Goal: Check status: Check status

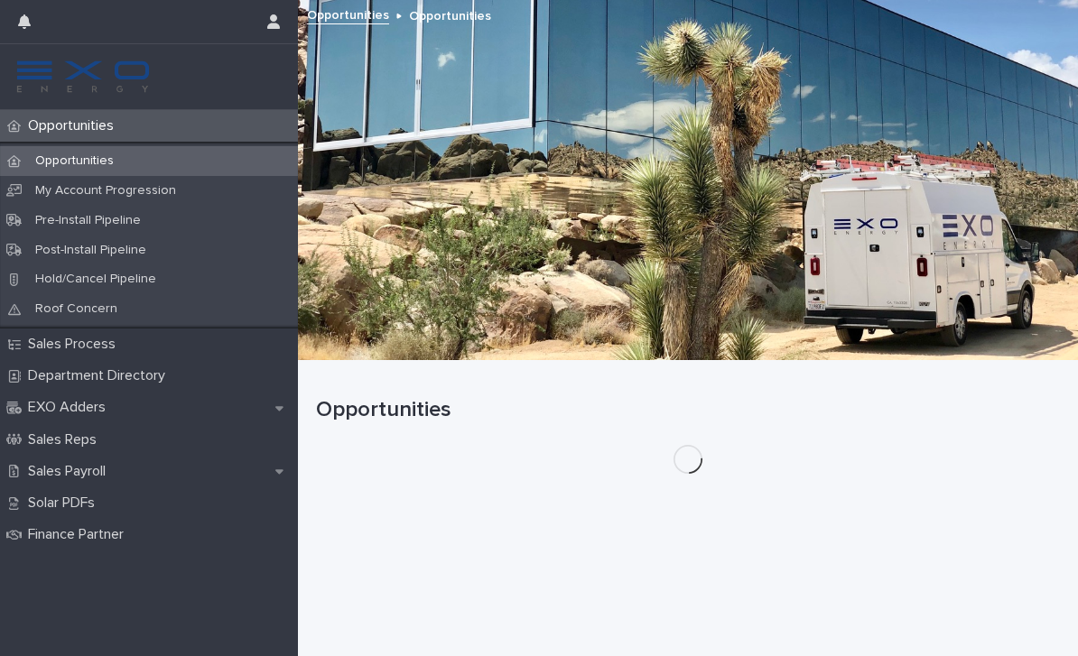
click at [84, 159] on p "Opportunities" at bounding box center [74, 160] width 107 height 15
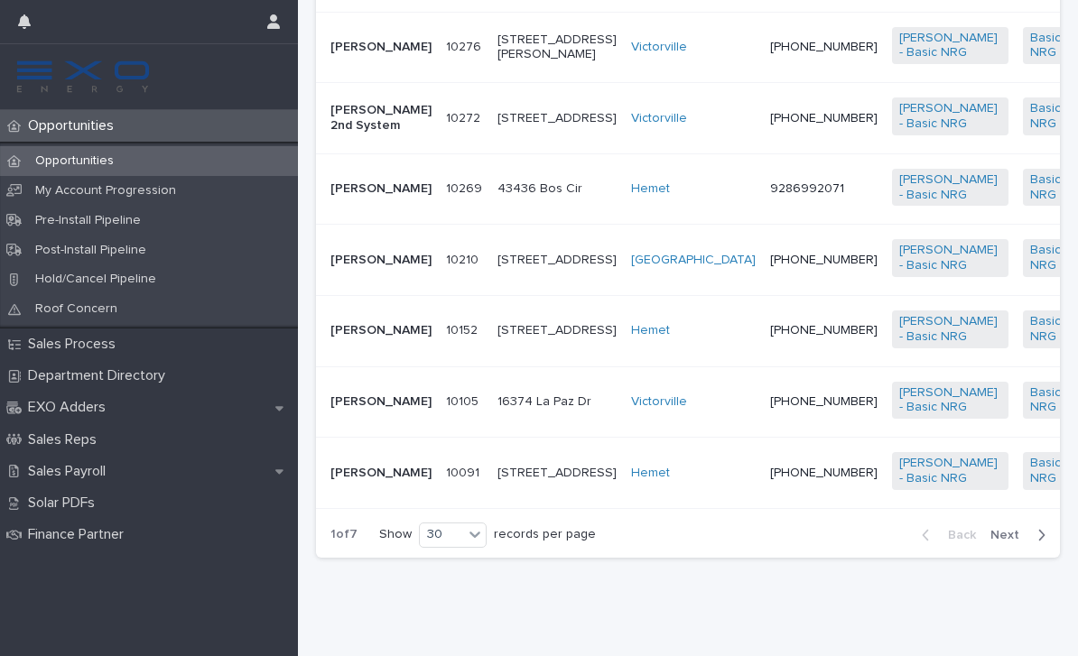
scroll to position [2192, 0]
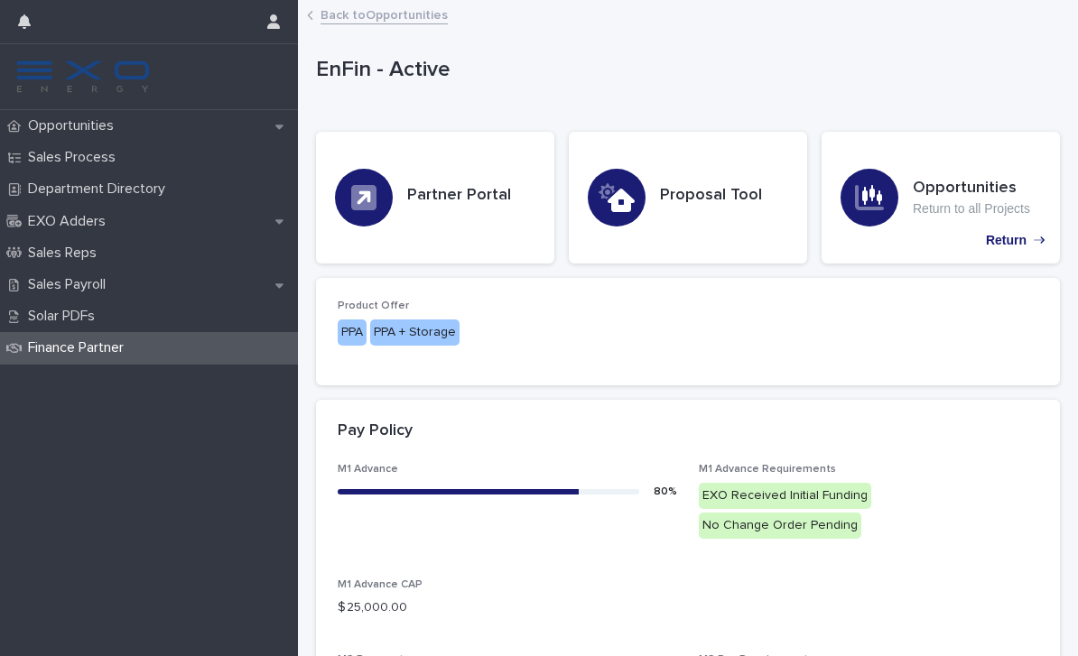
click at [336, 15] on link "Back to Opportunities" at bounding box center [383, 14] width 127 height 21
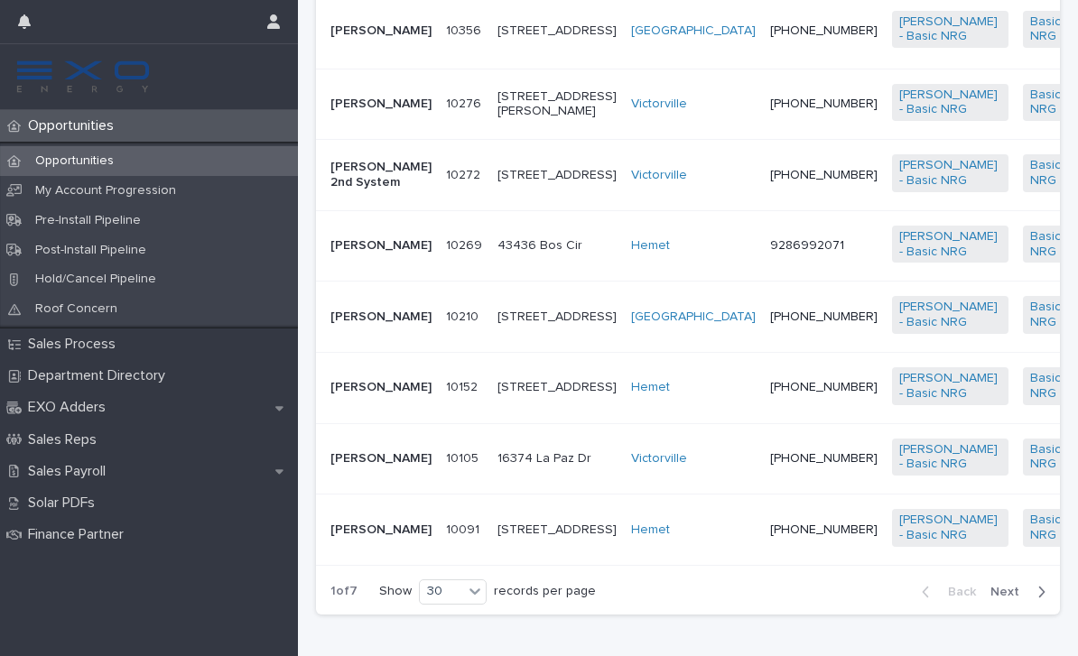
scroll to position [2153, 0]
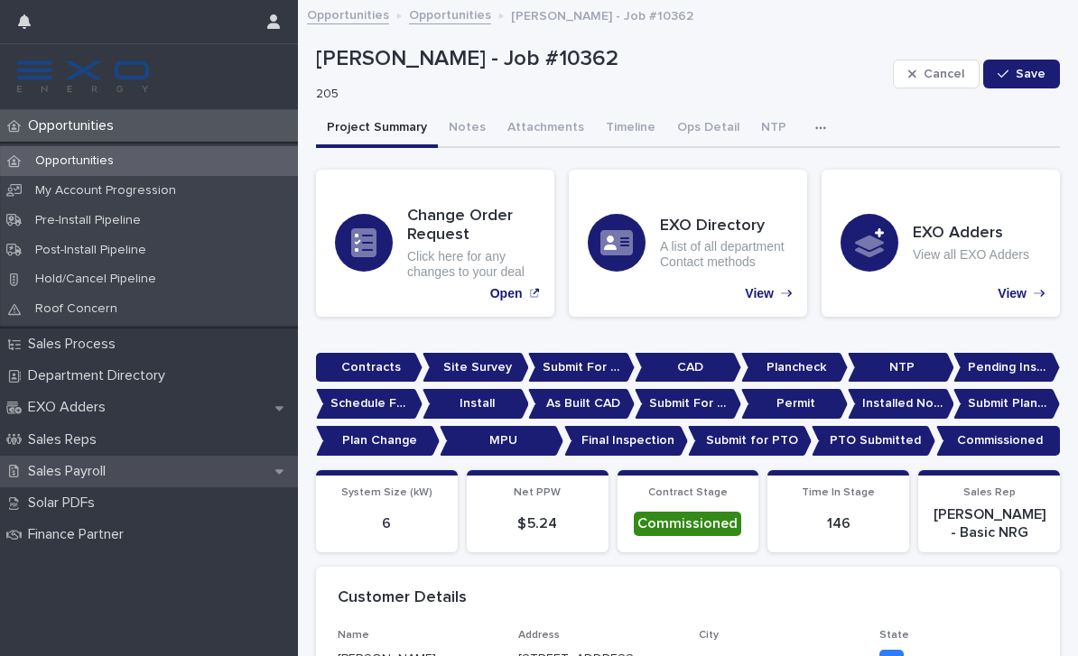
click at [98, 463] on p "Sales Payroll" at bounding box center [70, 471] width 99 height 17
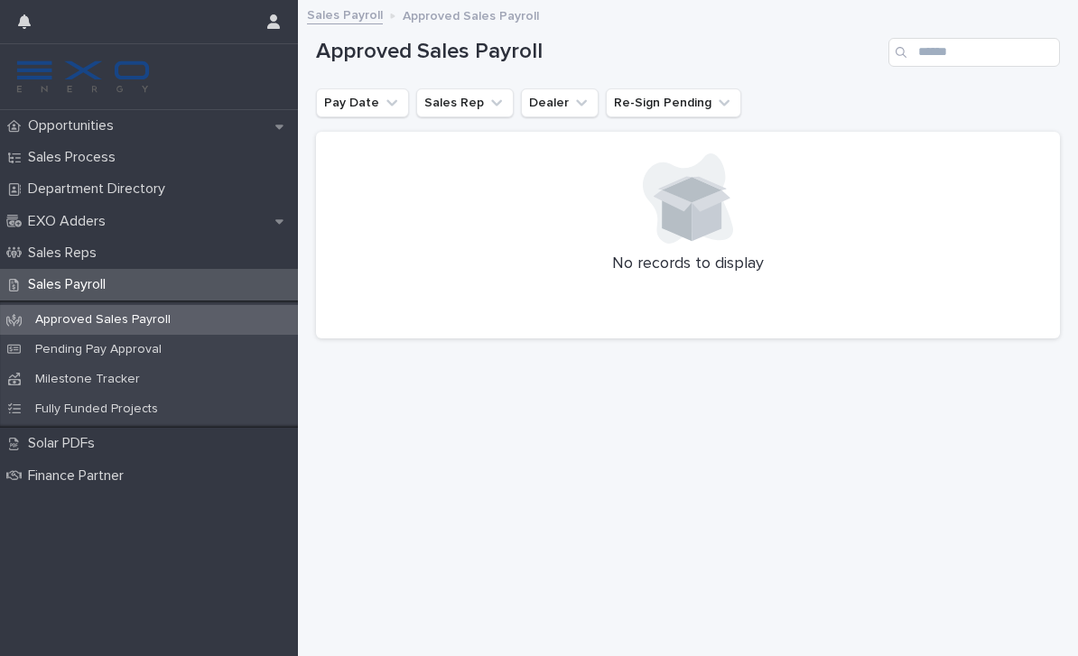
click at [123, 318] on p "Approved Sales Payroll" at bounding box center [103, 319] width 164 height 15
click at [117, 354] on p "Pending Pay Approval" at bounding box center [98, 349] width 155 height 15
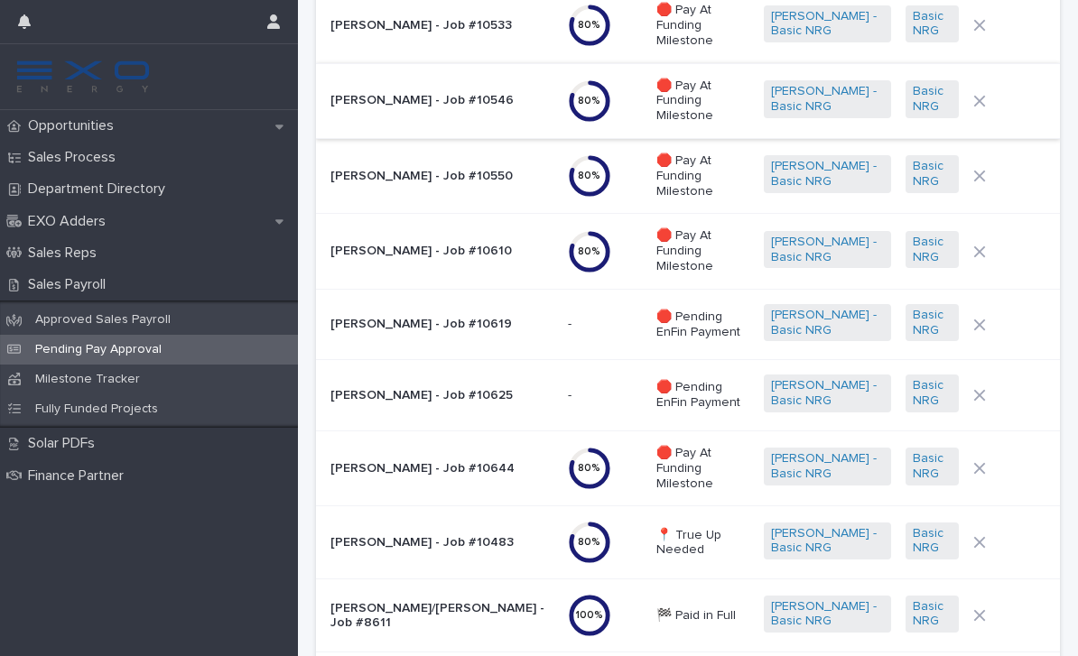
scroll to position [1437, 0]
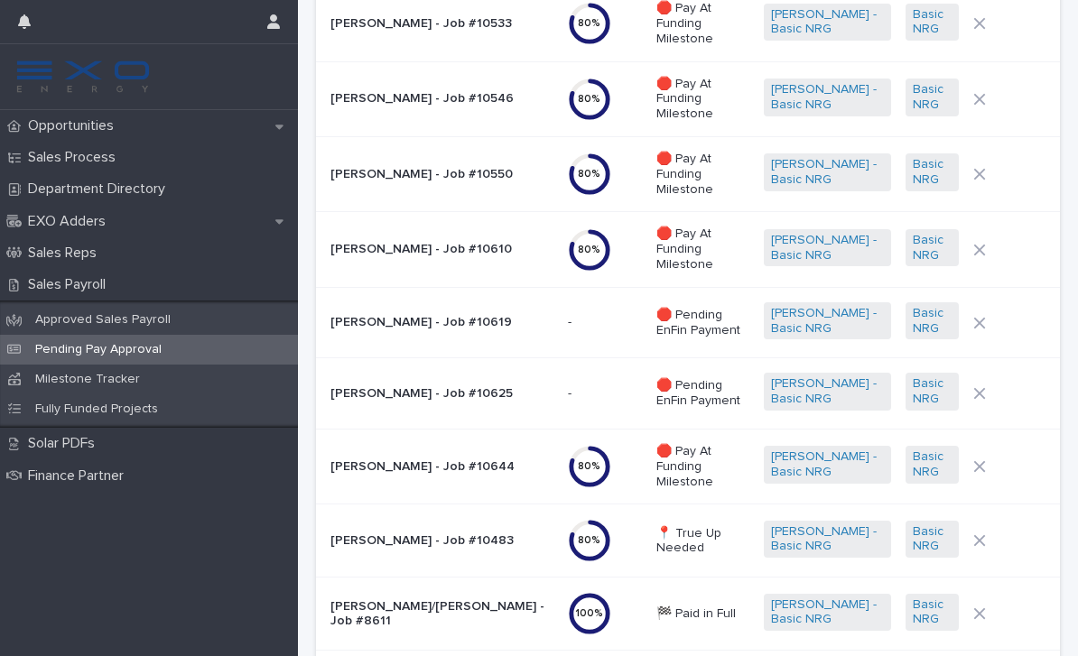
click at [675, 526] on p "📍 True Up Needed" at bounding box center [702, 541] width 93 height 31
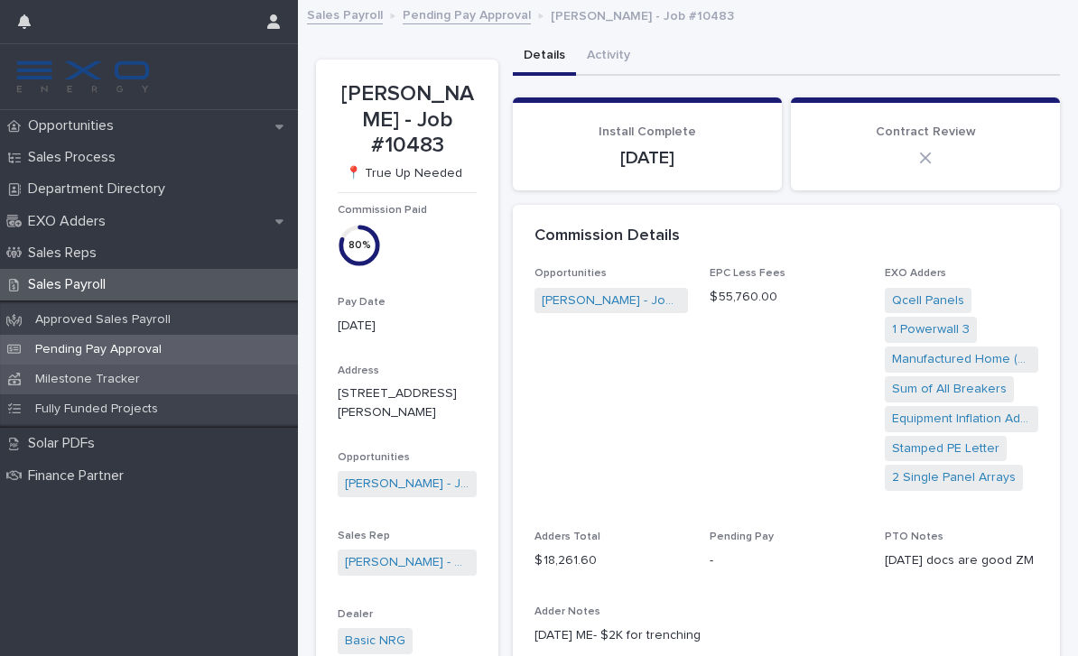
click at [75, 381] on p "Milestone Tracker" at bounding box center [88, 379] width 134 height 15
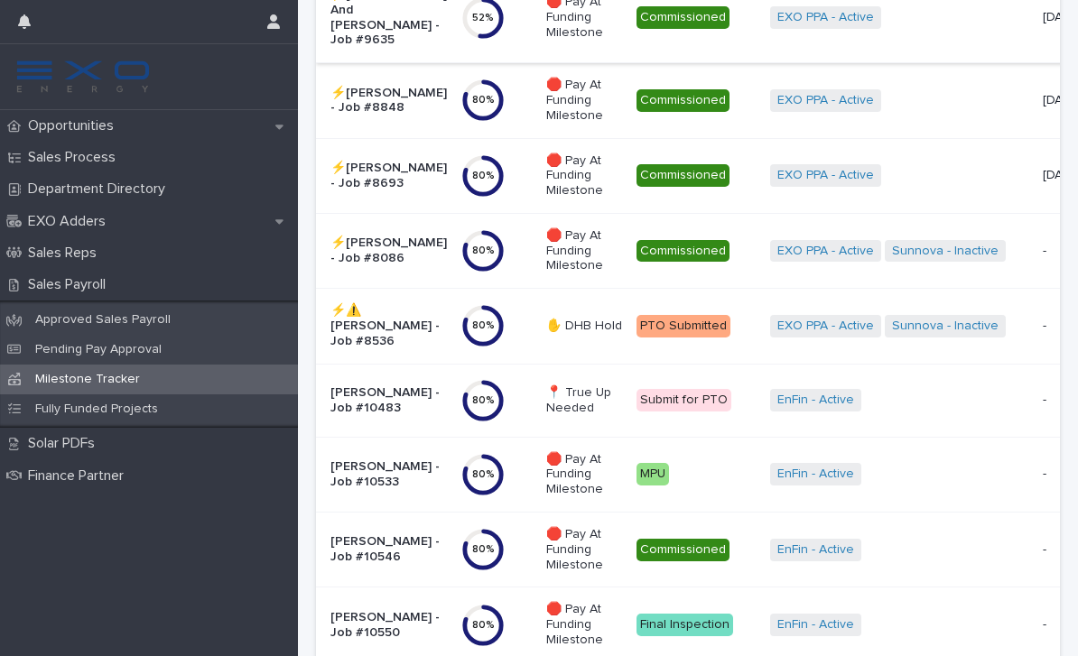
scroll to position [516, 0]
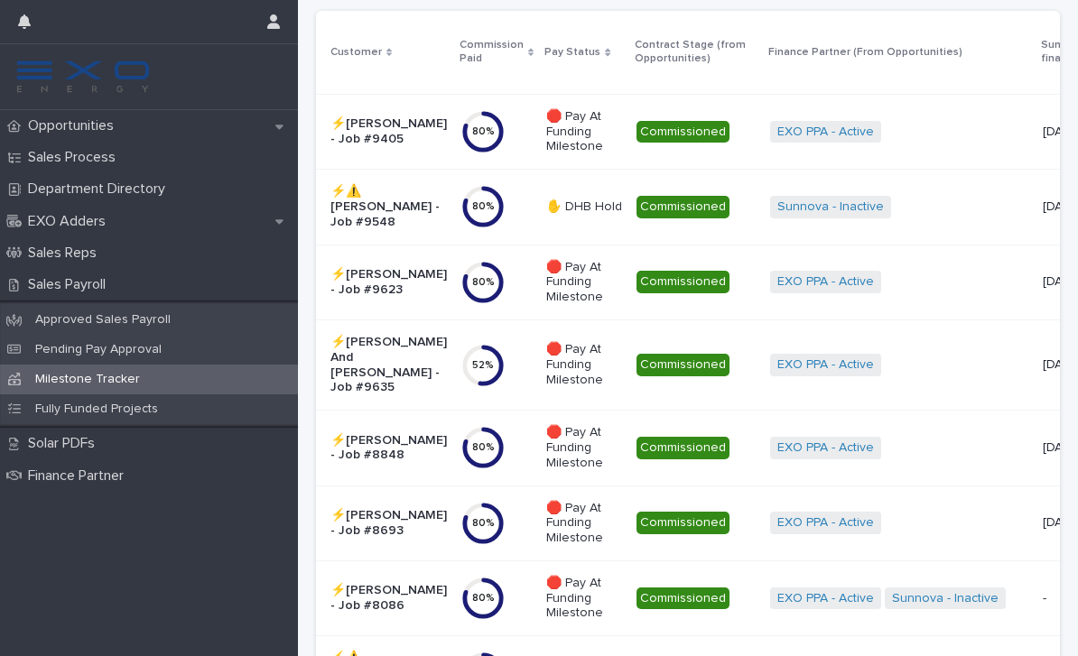
click at [1043, 591] on p "-" at bounding box center [1068, 598] width 51 height 15
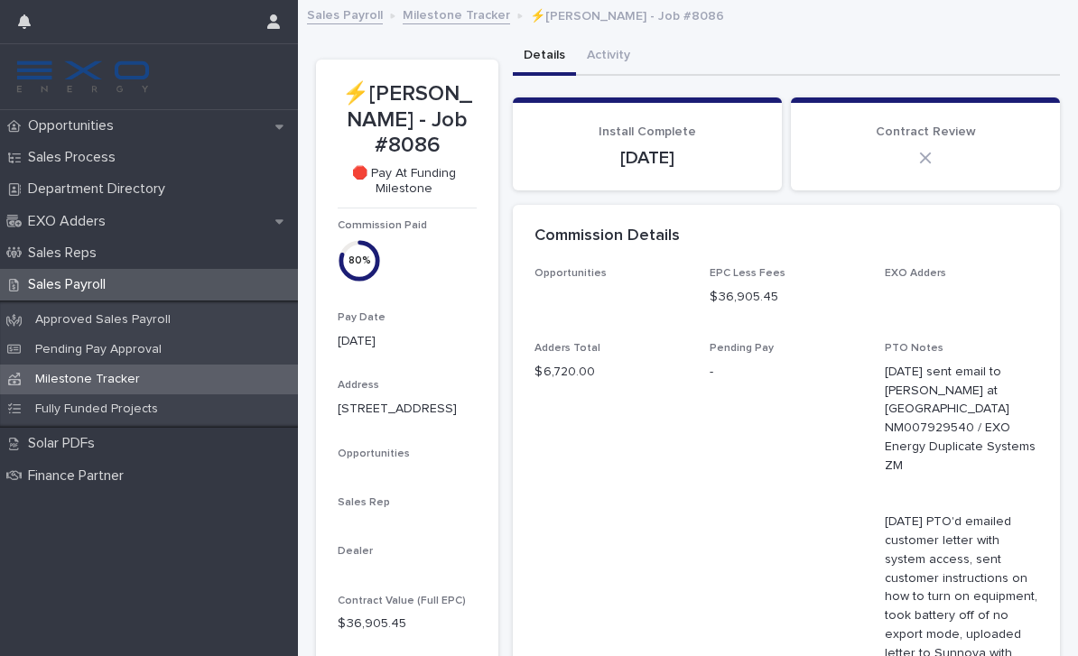
click at [104, 379] on p "Milestone Tracker" at bounding box center [88, 379] width 134 height 15
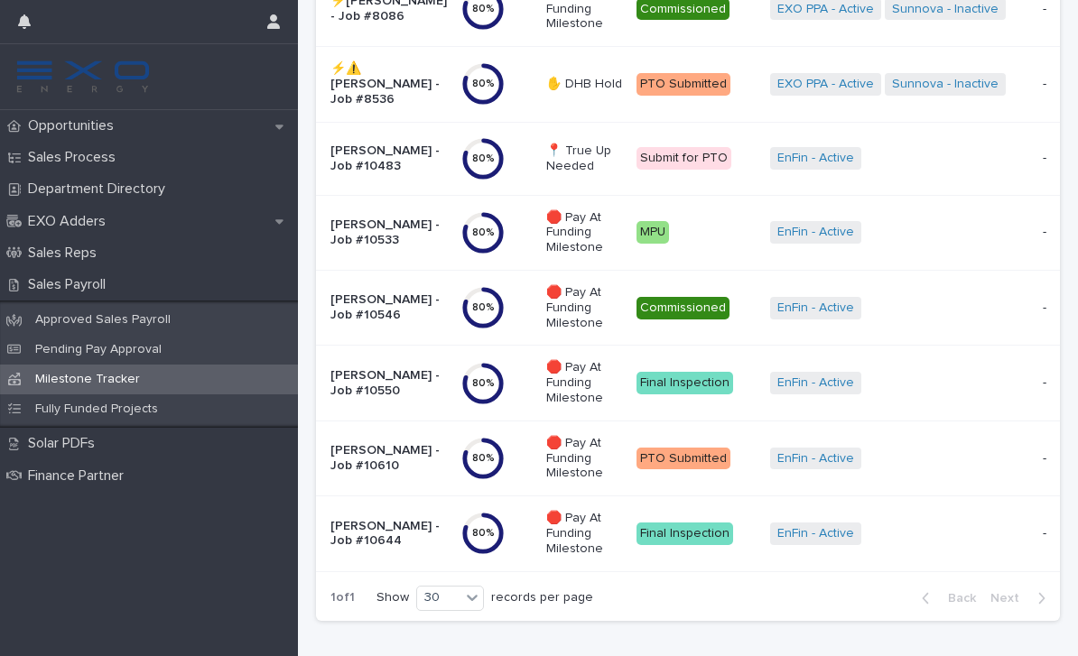
scroll to position [745, 0]
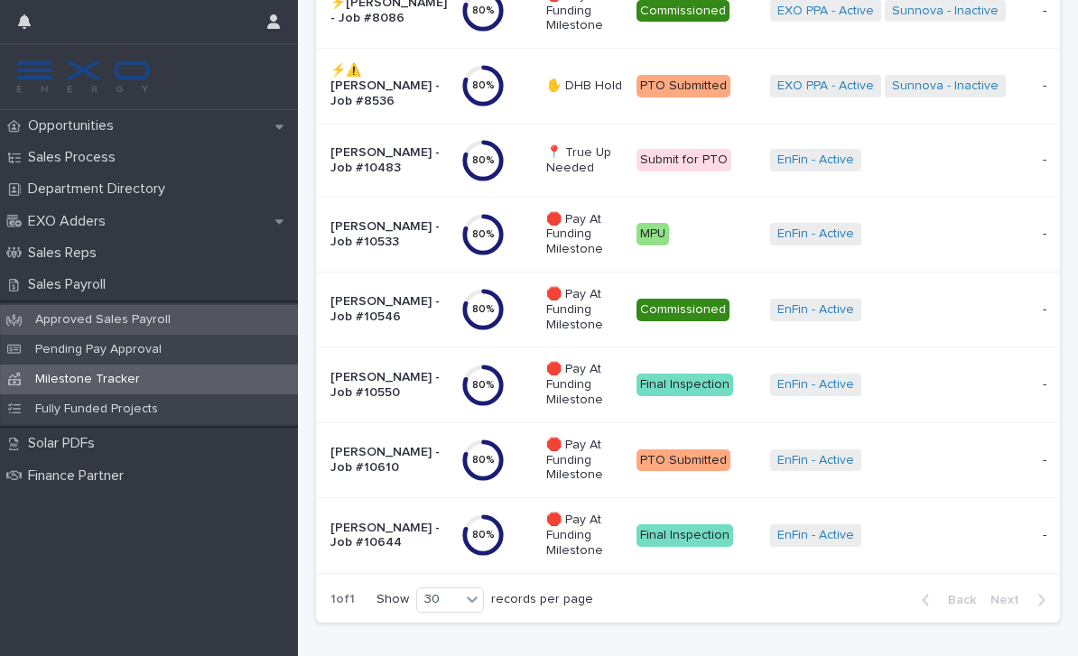
click at [95, 320] on p "Approved Sales Payroll" at bounding box center [103, 319] width 164 height 15
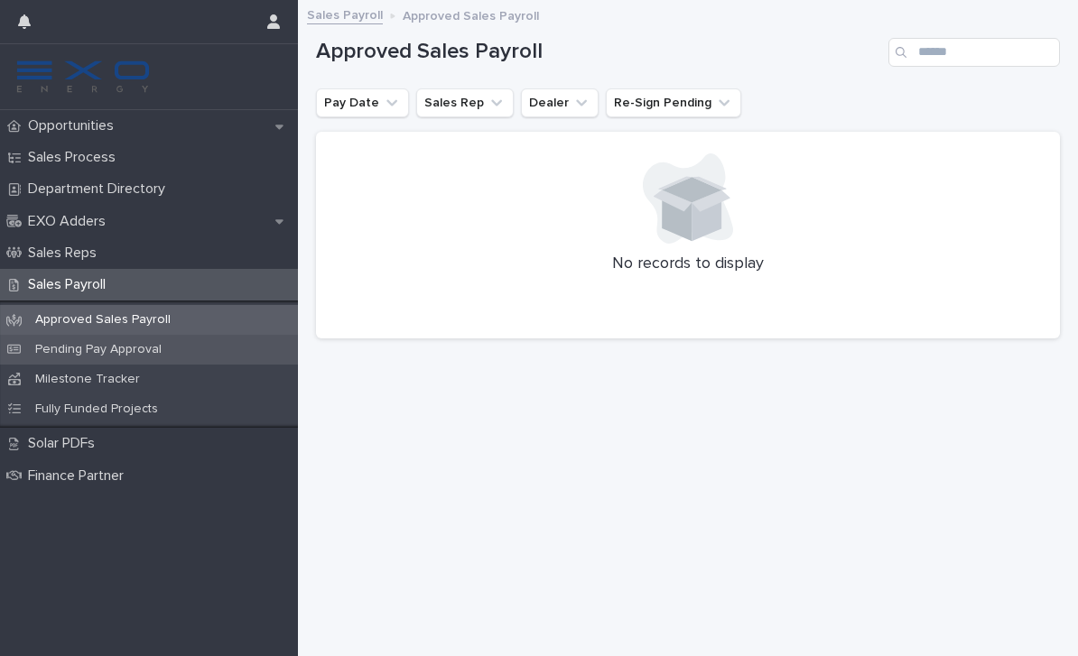
click at [78, 351] on p "Pending Pay Approval" at bounding box center [98, 349] width 155 height 15
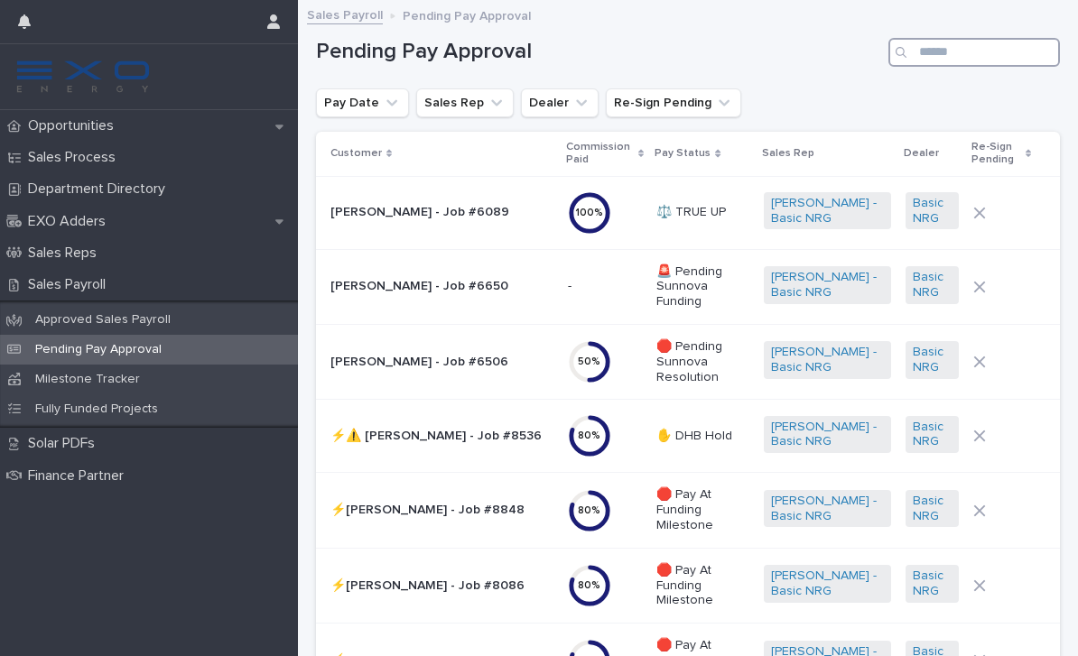
click at [986, 50] on input "Search" at bounding box center [974, 52] width 172 height 29
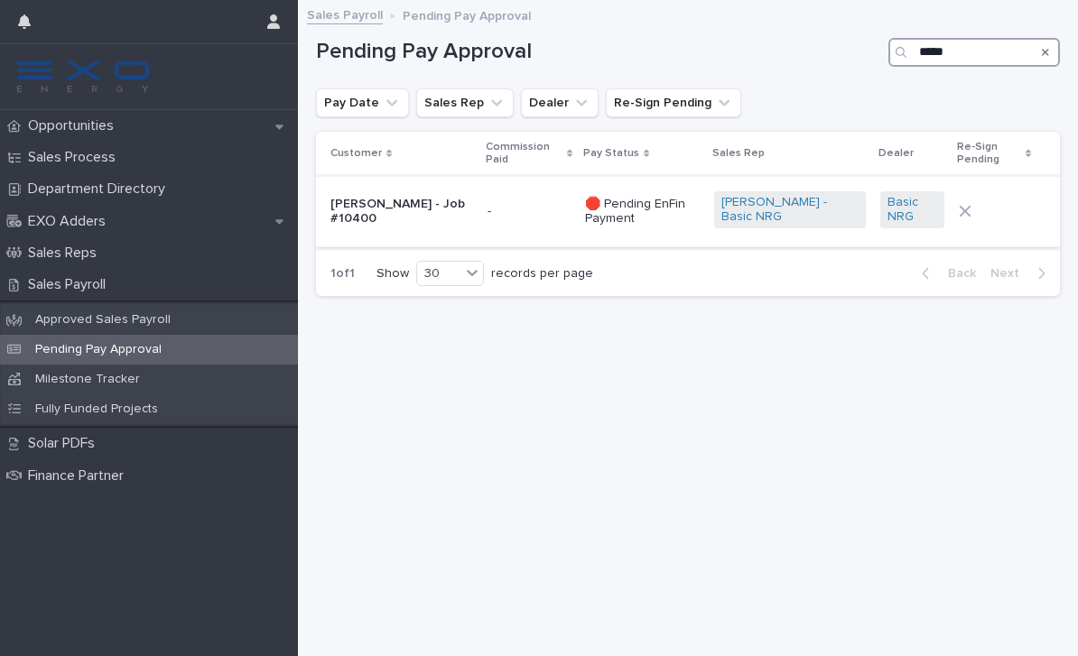
type input "*****"
click at [398, 207] on p "[PERSON_NAME] - Job #10400" at bounding box center [401, 212] width 143 height 31
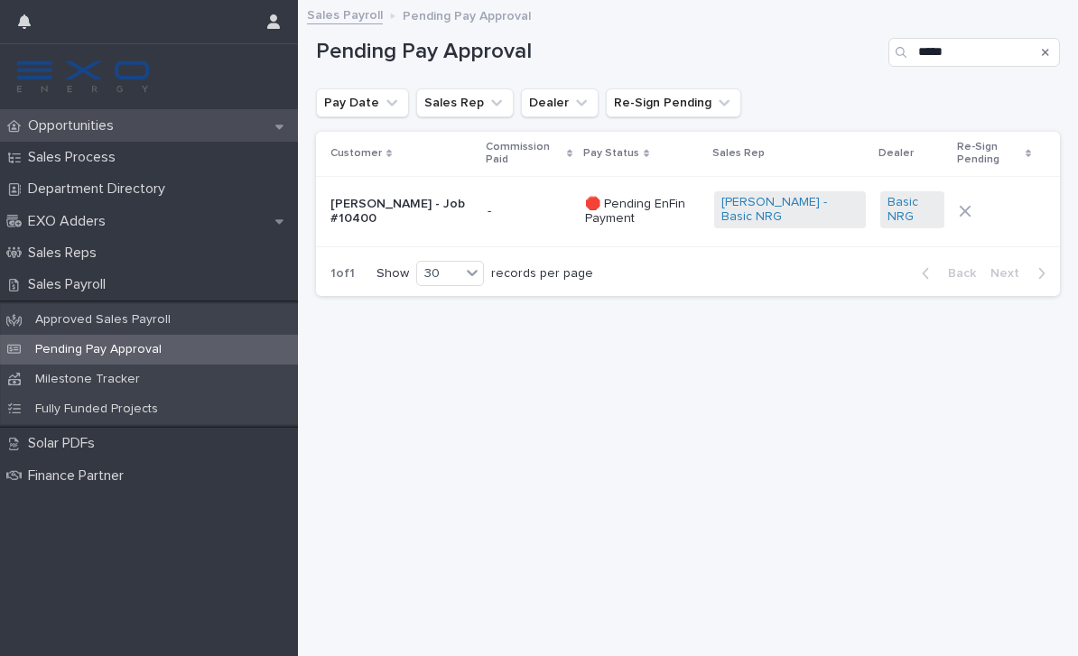
click at [97, 125] on p "Opportunities" at bounding box center [74, 125] width 107 height 17
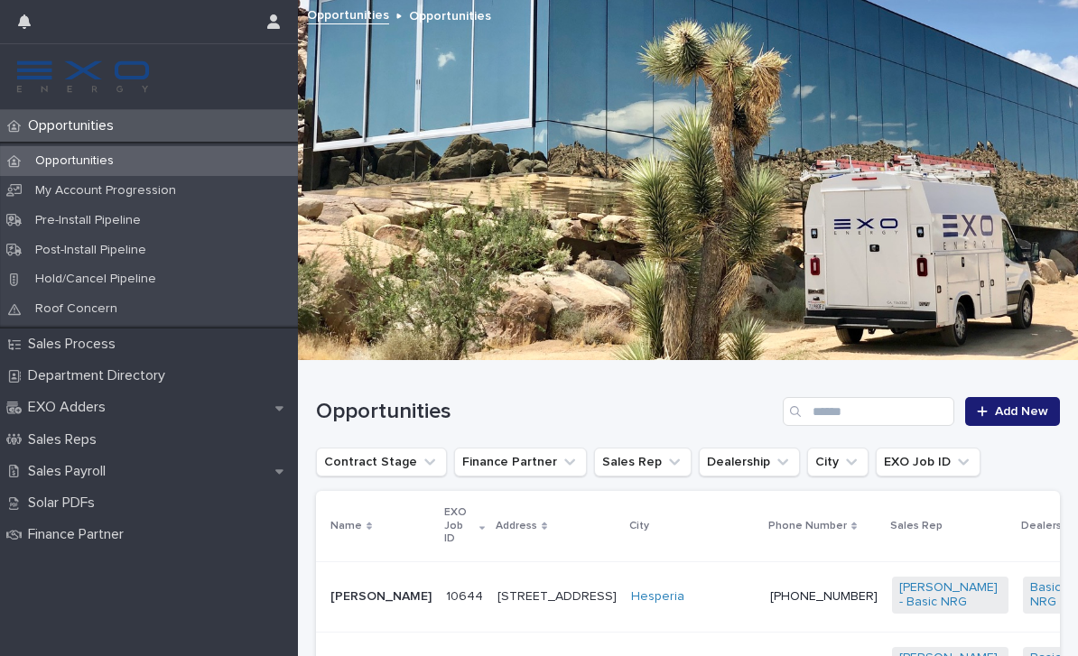
click at [599, 323] on div at bounding box center [688, 179] width 780 height 361
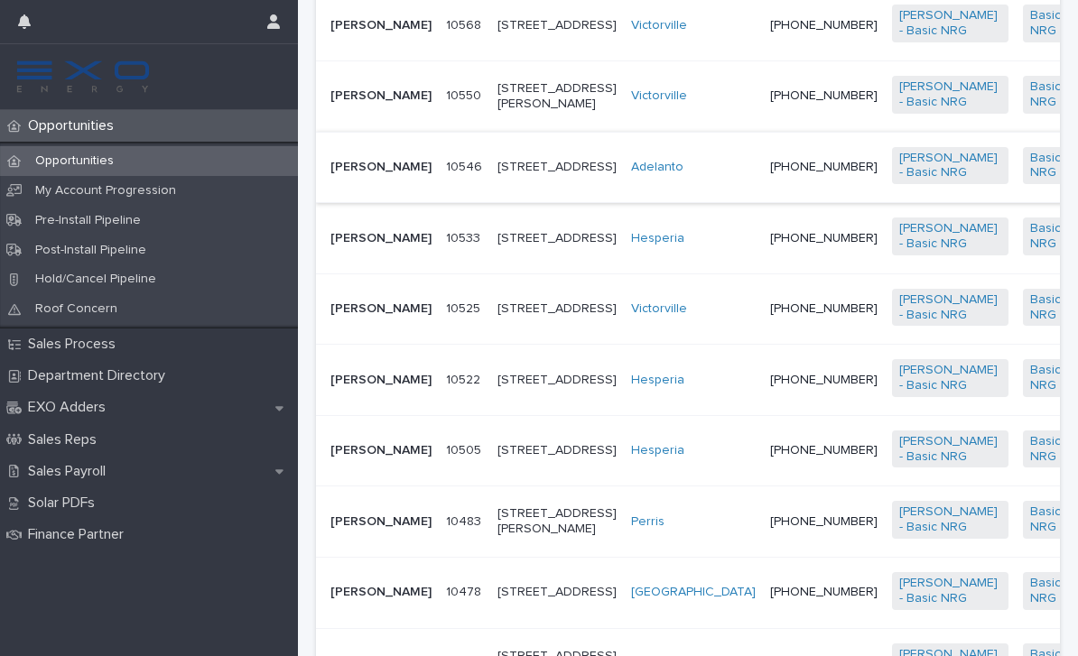
scroll to position [932, 0]
